Goal: Task Accomplishment & Management: Complete application form

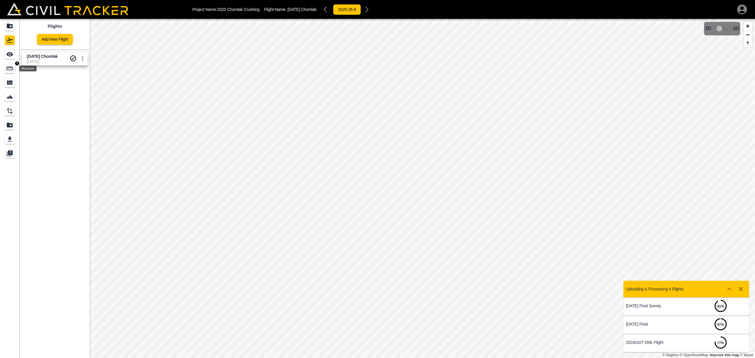
click at [7, 69] on icon "Measure" at bounding box center [9, 68] width 7 height 7
click at [27, 38] on icon "button" at bounding box center [28, 37] width 7 height 7
click at [31, 66] on p "Polygon" at bounding box center [28, 66] width 14 height 5
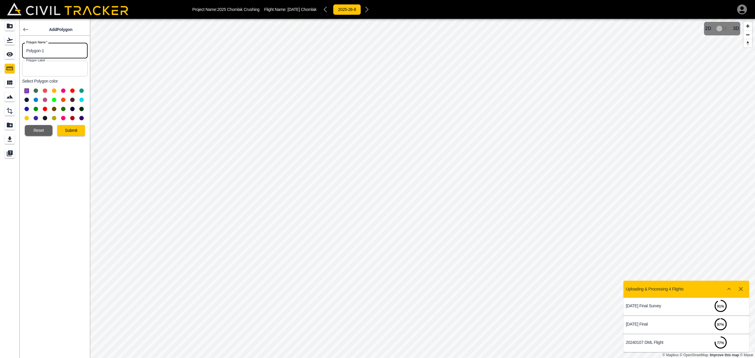
drag, startPoint x: 51, startPoint y: 51, endPoint x: 0, endPoint y: 45, distance: 51.3
click at [0, 45] on div "Add Polygon Polygon Name   * Polygon-1 Polygon Name * Polygon Label Polygon Lab…" at bounding box center [45, 188] width 90 height 339
type input "Pitrun Pile"
click at [38, 100] on button at bounding box center [36, 100] width 4 height 4
click at [73, 131] on button "Submit" at bounding box center [71, 130] width 28 height 11
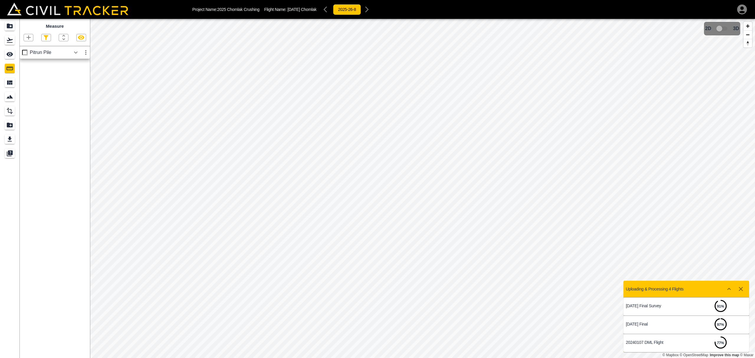
click at [78, 53] on icon "button" at bounding box center [75, 52] width 7 height 7
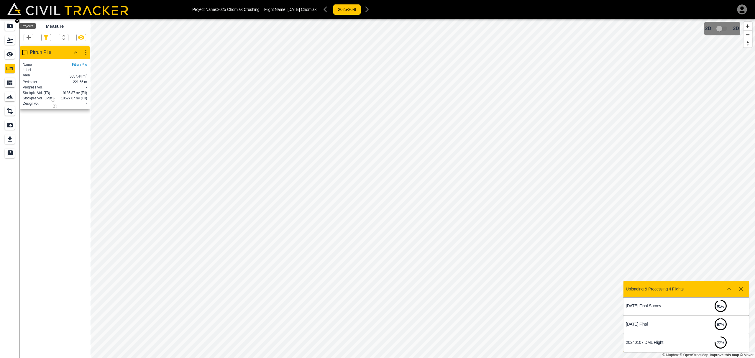
click at [7, 25] on icon "Projects" at bounding box center [10, 26] width 6 height 5
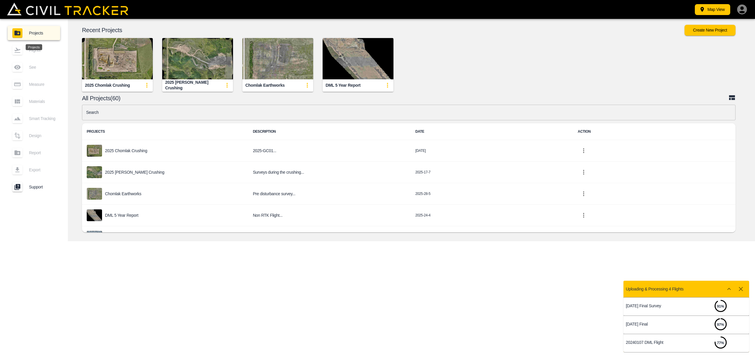
click at [120, 74] on img "button" at bounding box center [117, 58] width 71 height 41
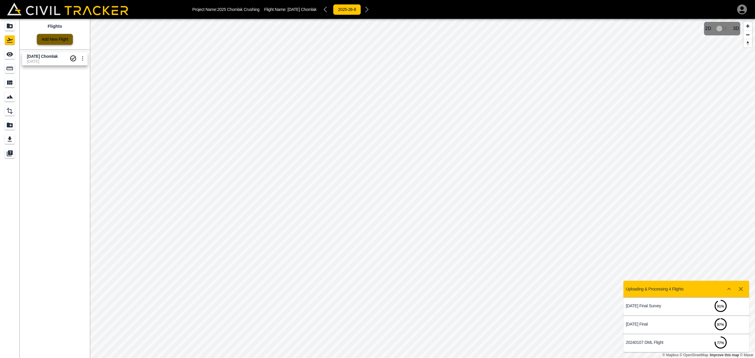
click at [53, 37] on link "Add New Flight" at bounding box center [55, 39] width 36 height 11
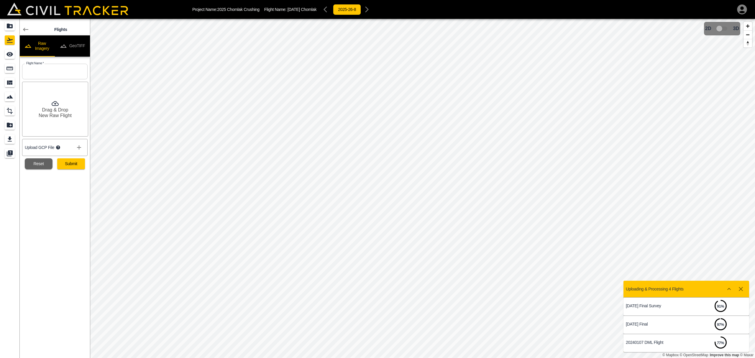
click at [50, 70] on input "text" at bounding box center [55, 72] width 66 height 16
type input "[DATE]"
click at [41, 101] on div "Drag & Drop New Raw Flight" at bounding box center [55, 109] width 66 height 55
click at [72, 163] on button "Submit" at bounding box center [71, 163] width 28 height 11
